Goal: Task Accomplishment & Management: Use online tool/utility

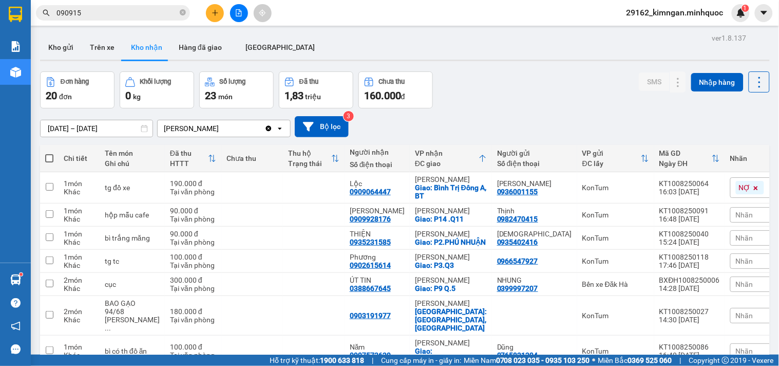
click at [237, 10] on icon "file-add" at bounding box center [238, 12] width 7 height 7
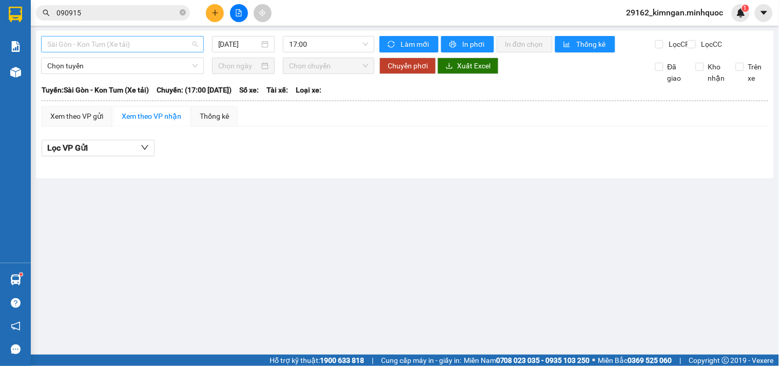
click at [165, 44] on span "Sài Gòn - Kon Tum (Xe tải)" at bounding box center [122, 43] width 151 height 15
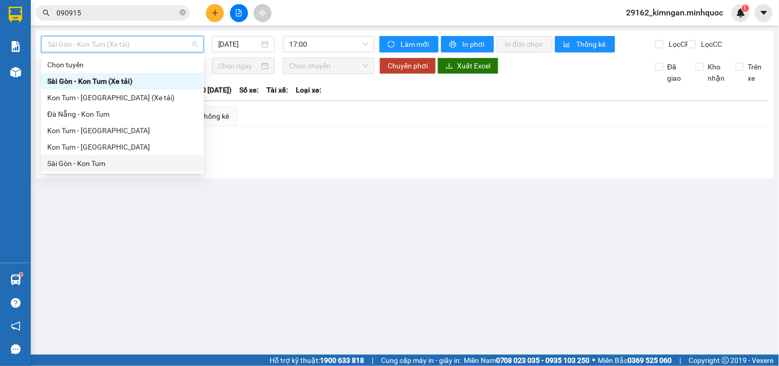
click at [120, 163] on div "Sài Gòn - Kon Tum" at bounding box center [122, 163] width 151 height 11
type input "[DATE]"
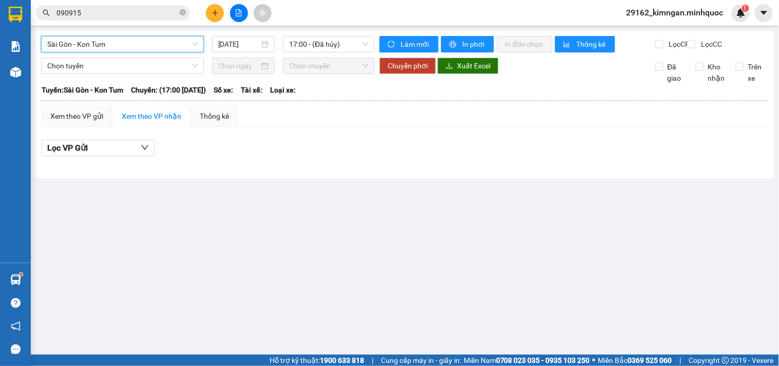
click at [305, 52] on div "Sài Gòn - Kon Tum [GEOGRAPHIC_DATA] - Kon Tum [DATE] 17:00 - (Đã hủy)" at bounding box center [207, 44] width 333 height 16
click at [319, 47] on span "17:00 - (Đã hủy)" at bounding box center [328, 43] width 79 height 15
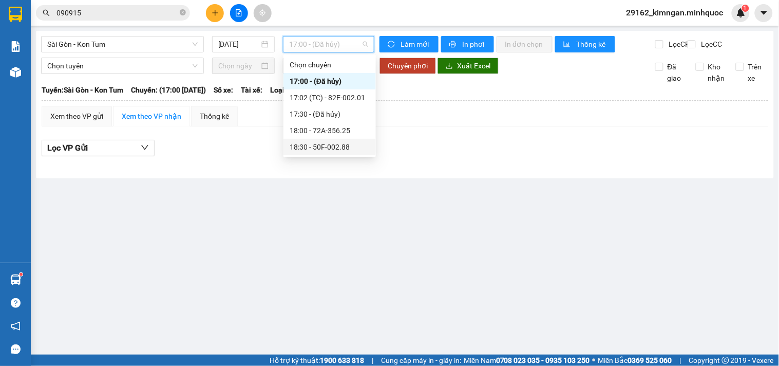
click at [306, 145] on div "18:30 - 50F-002.88" at bounding box center [330, 146] width 80 height 11
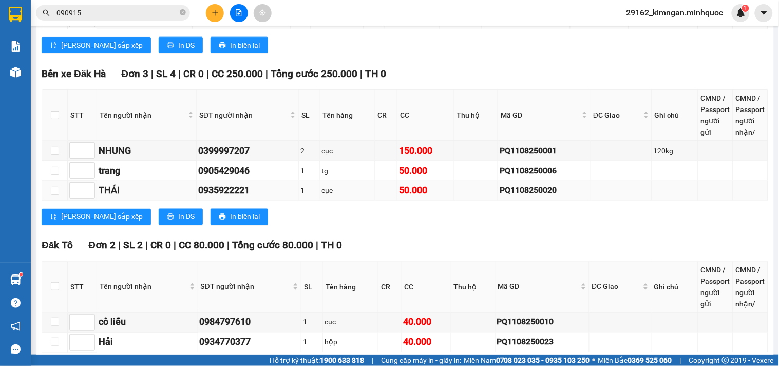
scroll to position [1380, 0]
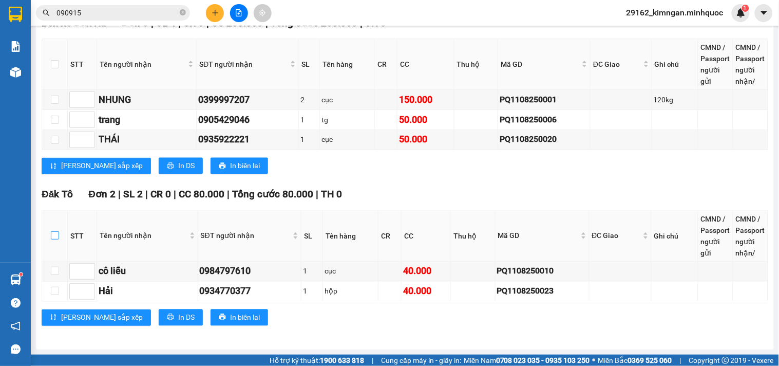
click at [58, 234] on input "checkbox" at bounding box center [55, 235] width 8 height 8
checkbox input "true"
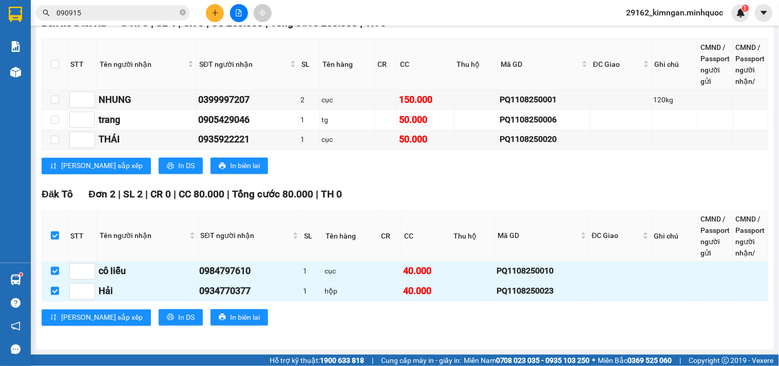
scroll to position [1209, 0]
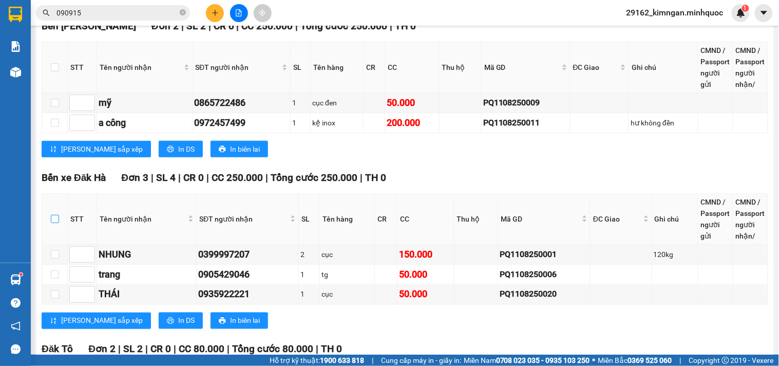
click at [52, 223] on input "checkbox" at bounding box center [55, 219] width 8 height 8
checkbox input "true"
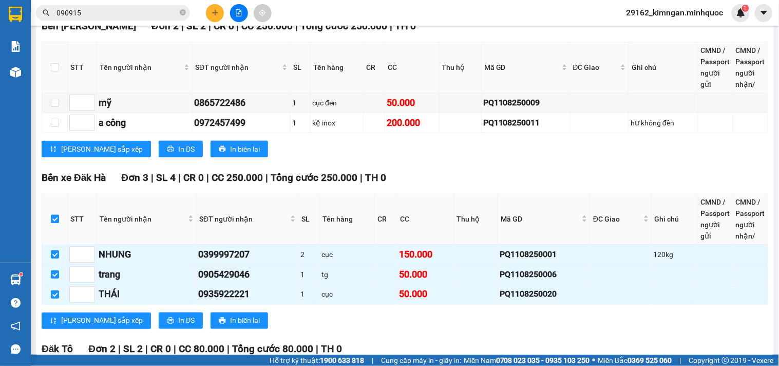
scroll to position [1038, 0]
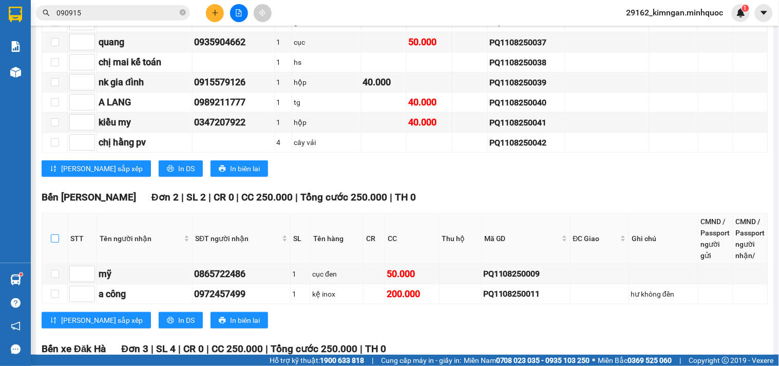
click at [54, 242] on input "checkbox" at bounding box center [55, 238] width 8 height 8
checkbox input "true"
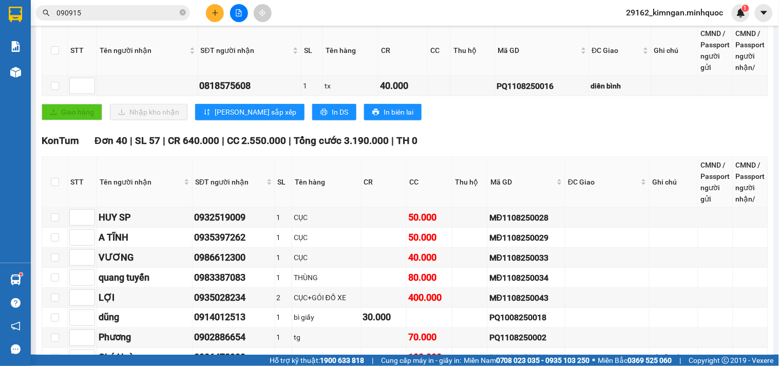
scroll to position [67, 0]
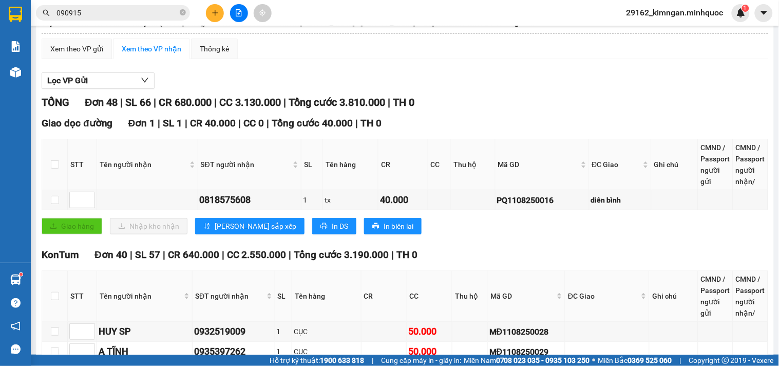
click at [49, 166] on th at bounding box center [55, 164] width 26 height 51
click at [52, 182] on th at bounding box center [55, 164] width 26 height 51
click at [54, 168] on input "checkbox" at bounding box center [55, 164] width 8 height 8
checkbox input "true"
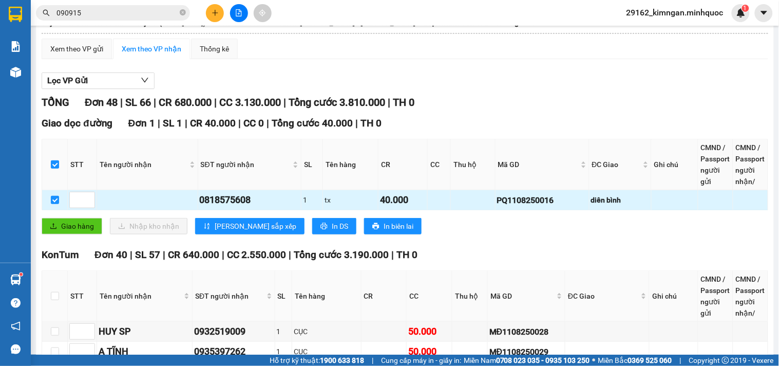
scroll to position [0, 0]
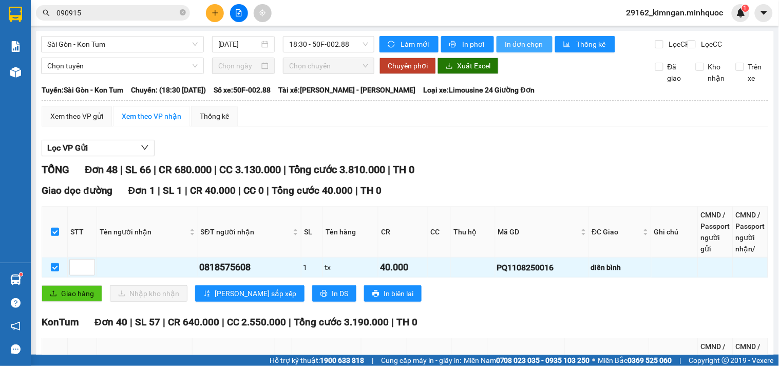
click at [512, 40] on span "In đơn chọn" at bounding box center [525, 44] width 40 height 11
click at [452, 47] on icon "printer" at bounding box center [453, 44] width 7 height 7
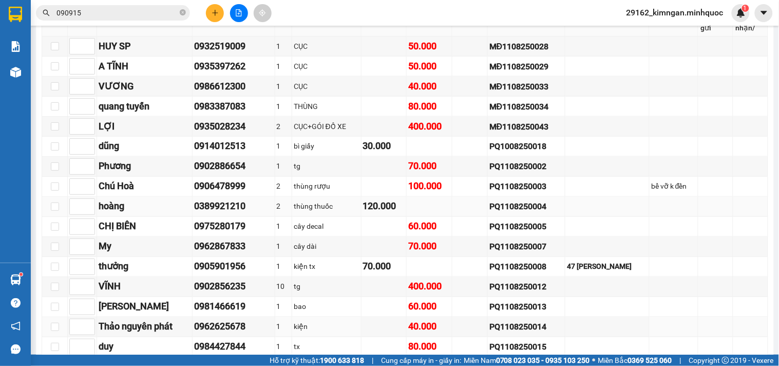
scroll to position [295, 0]
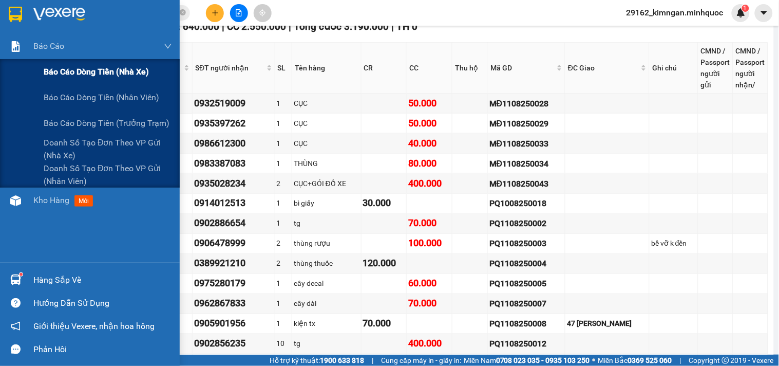
click at [65, 64] on div "Báo cáo dòng tiền (nhà xe)" at bounding box center [108, 72] width 128 height 26
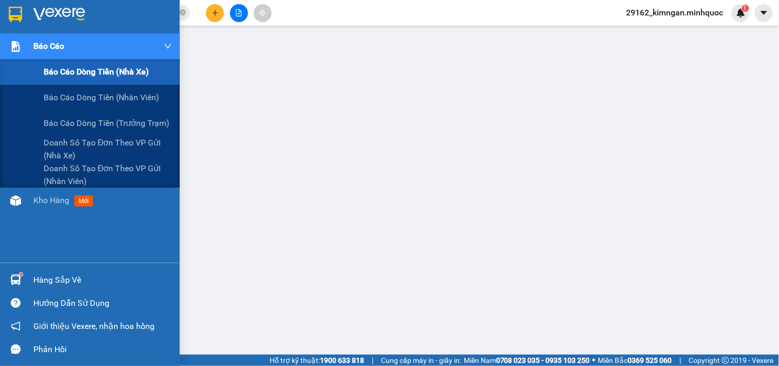
scroll to position [144, 0]
click at [72, 76] on span "Báo cáo dòng tiền (nhà xe)" at bounding box center [96, 71] width 105 height 13
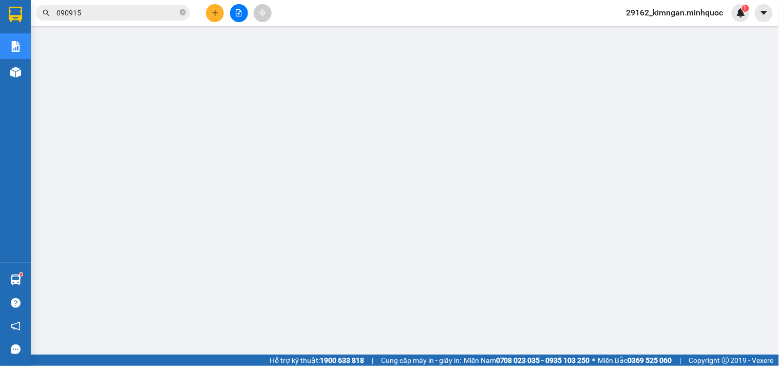
scroll to position [0, 0]
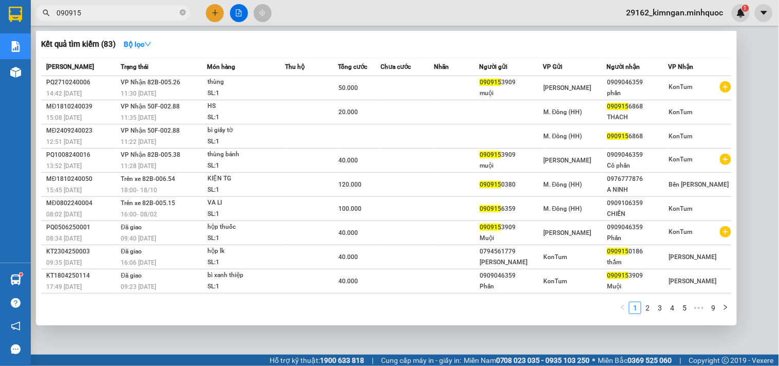
click at [163, 17] on input "090915" at bounding box center [117, 12] width 121 height 11
